Goal: Transaction & Acquisition: Purchase product/service

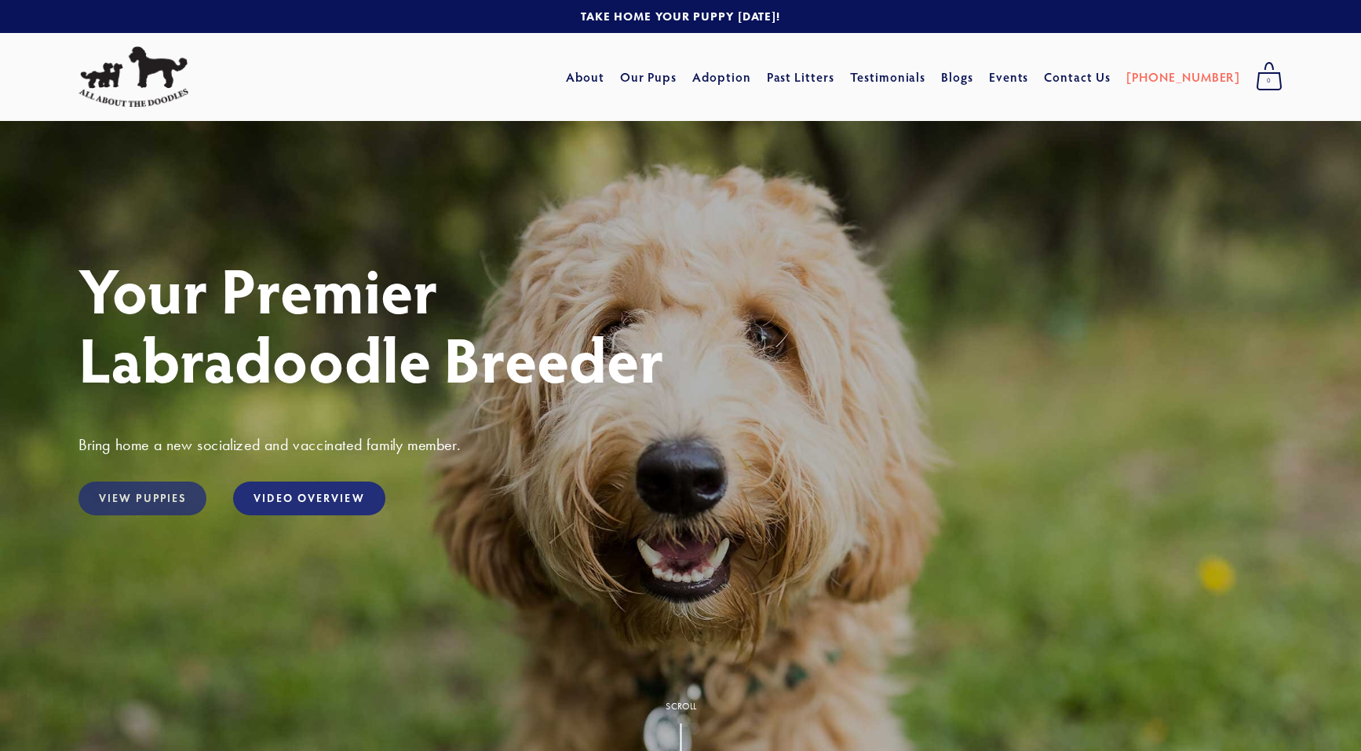
click at [156, 500] on link "View Puppies" at bounding box center [143, 498] width 128 height 34
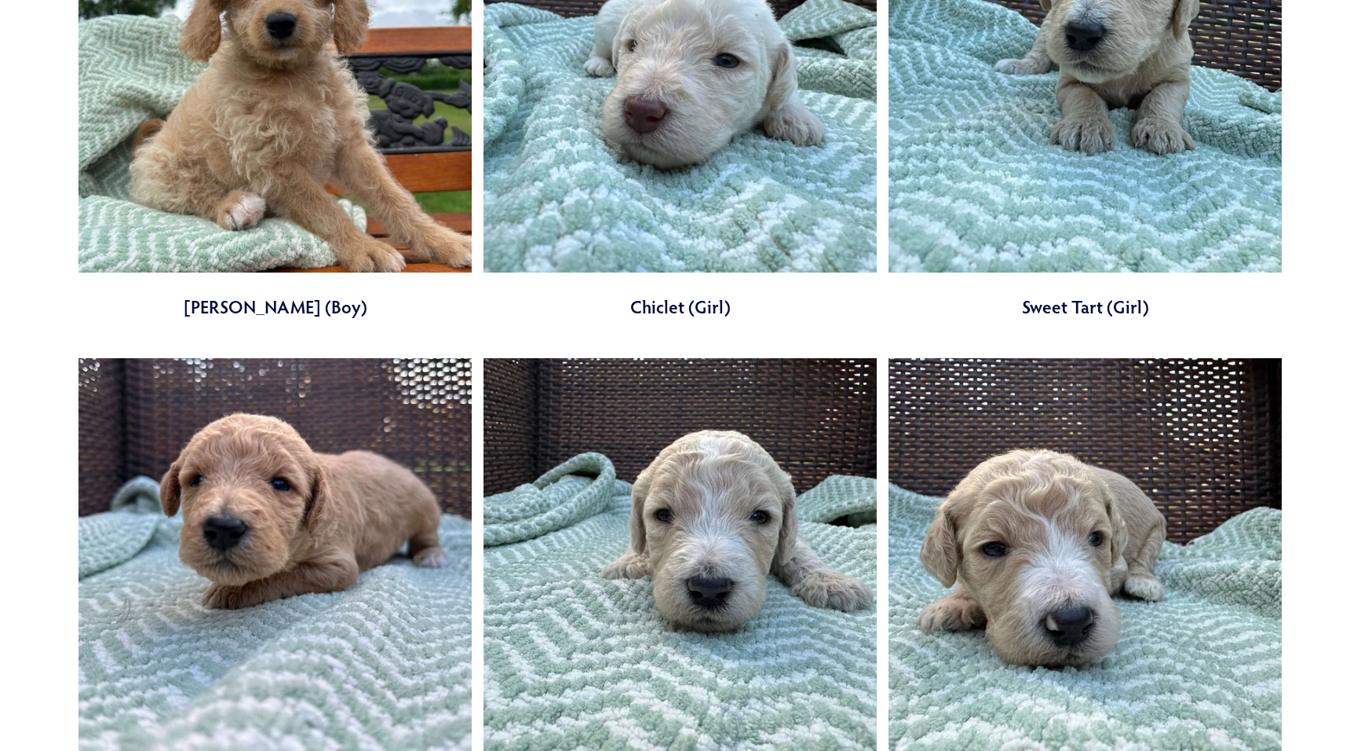
scroll to position [1963, 0]
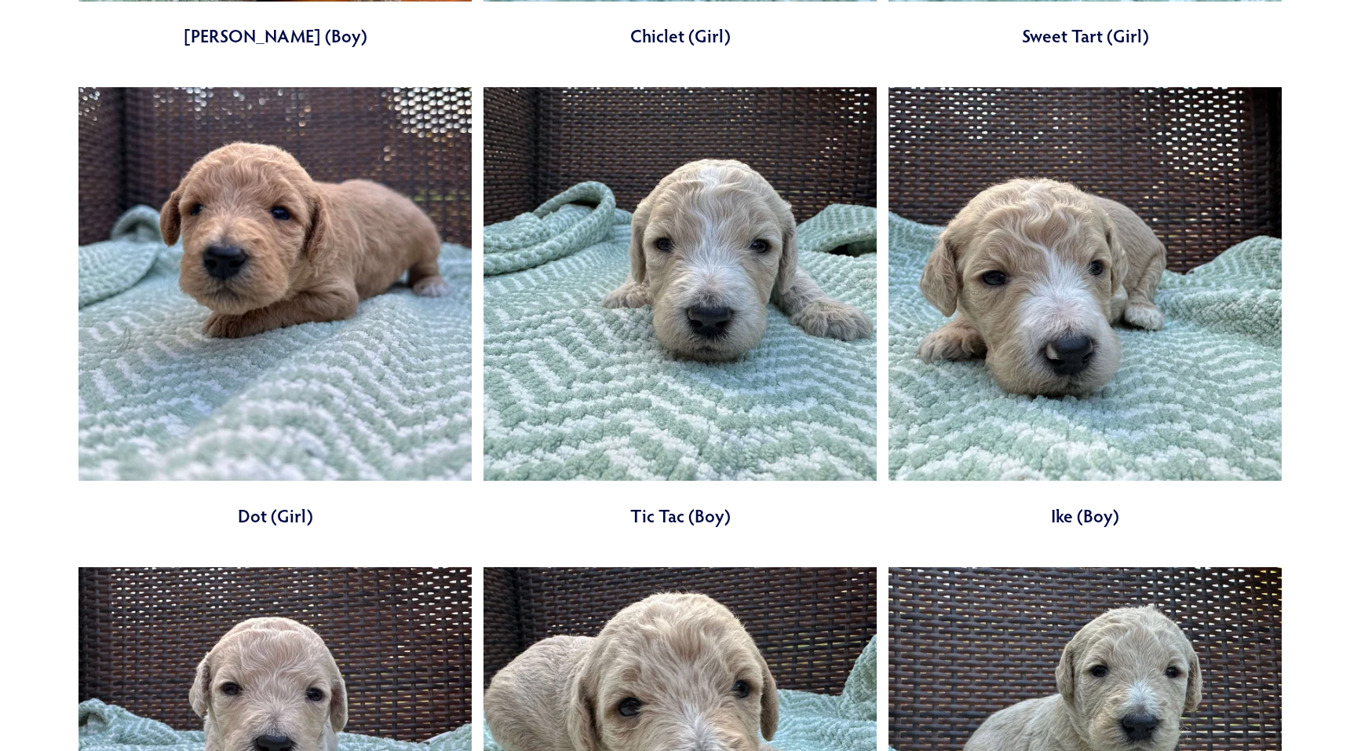
click at [683, 236] on link at bounding box center [680, 307] width 393 height 440
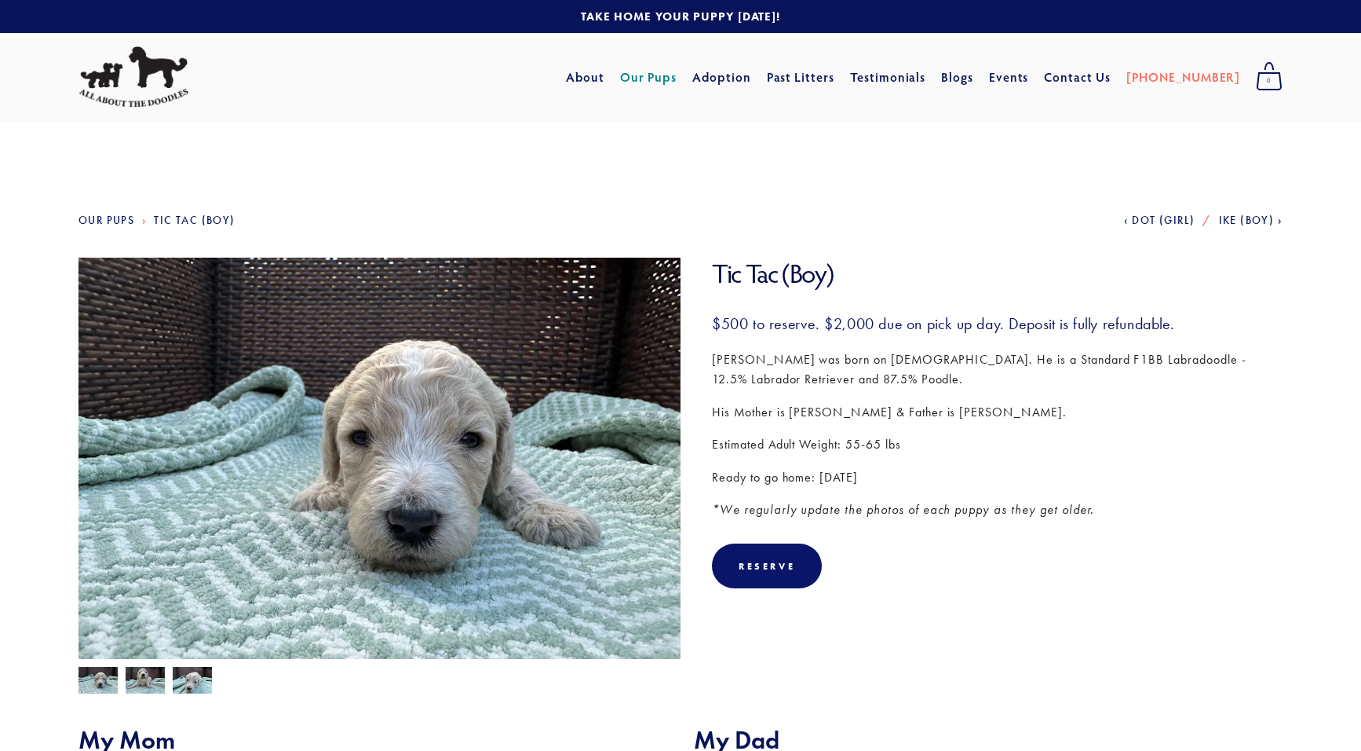
click at [942, 613] on section "Tic Tac (Boy) Tic Tac (Boy) $500.00 $500 to reserve. $2,000 due on pick up day.…" at bounding box center [681, 476] width 1204 height 436
